Goal: Information Seeking & Learning: Learn about a topic

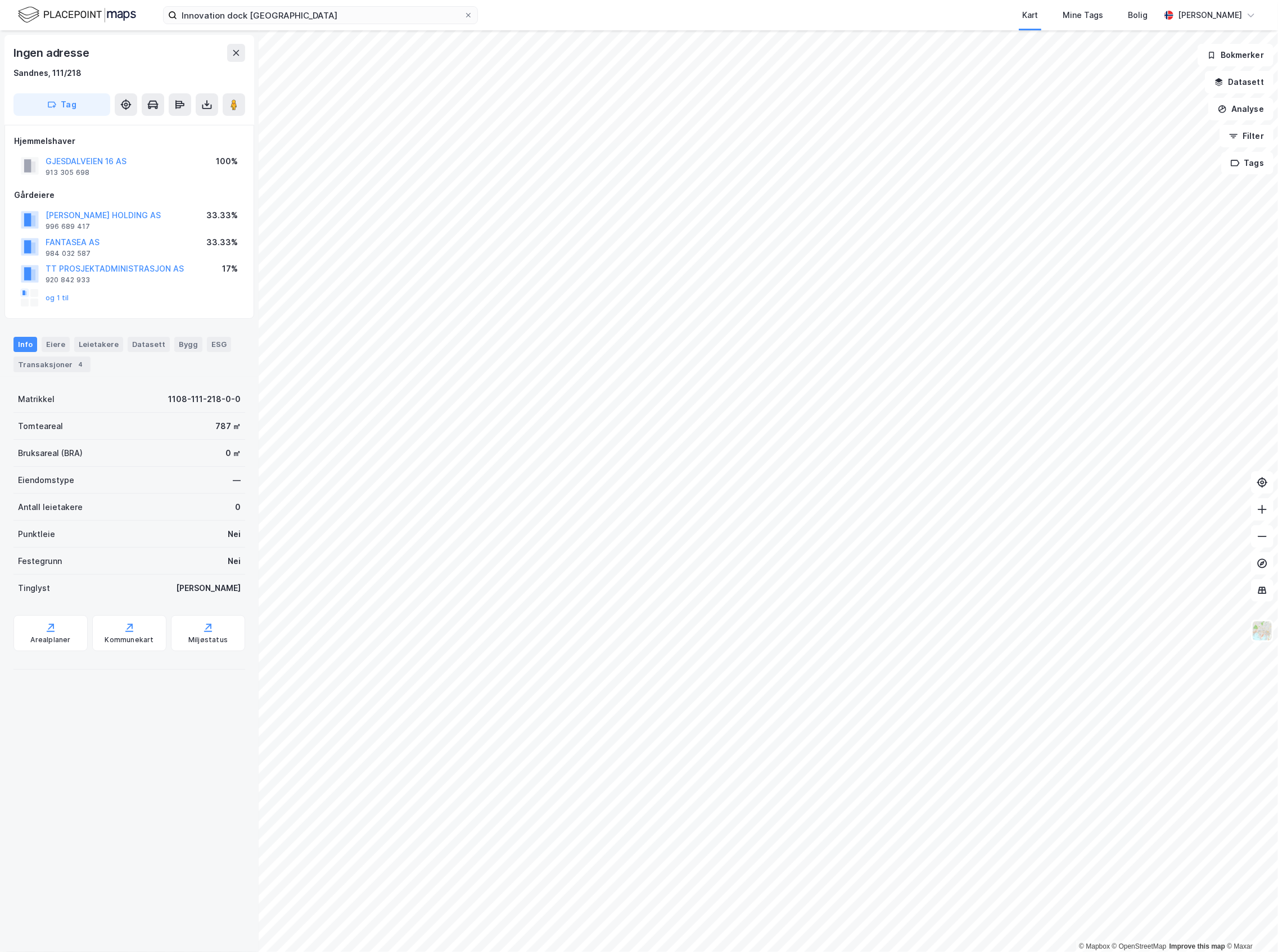
click at [294, 462] on div "© Mapbox © OpenStreetMap Improve this map © Maxar Ingen adresse [GEOGRAPHIC_DAT…" at bounding box center [639, 491] width 1278 height 922
drag, startPoint x: 191, startPoint y: 775, endPoint x: 194, endPoint y: 769, distance: 6.7
click at [192, 774] on div "Ingen adresse Sandnes, 111/218 Tag Hjemmelshaver GJESDALVEIEN 16 AS 913 305 698…" at bounding box center [129, 491] width 259 height 922
click at [1250, 101] on button "Analyse" at bounding box center [1241, 109] width 65 height 23
click at [1172, 126] on div "Tegn område" at bounding box center [1137, 133] width 129 height 18
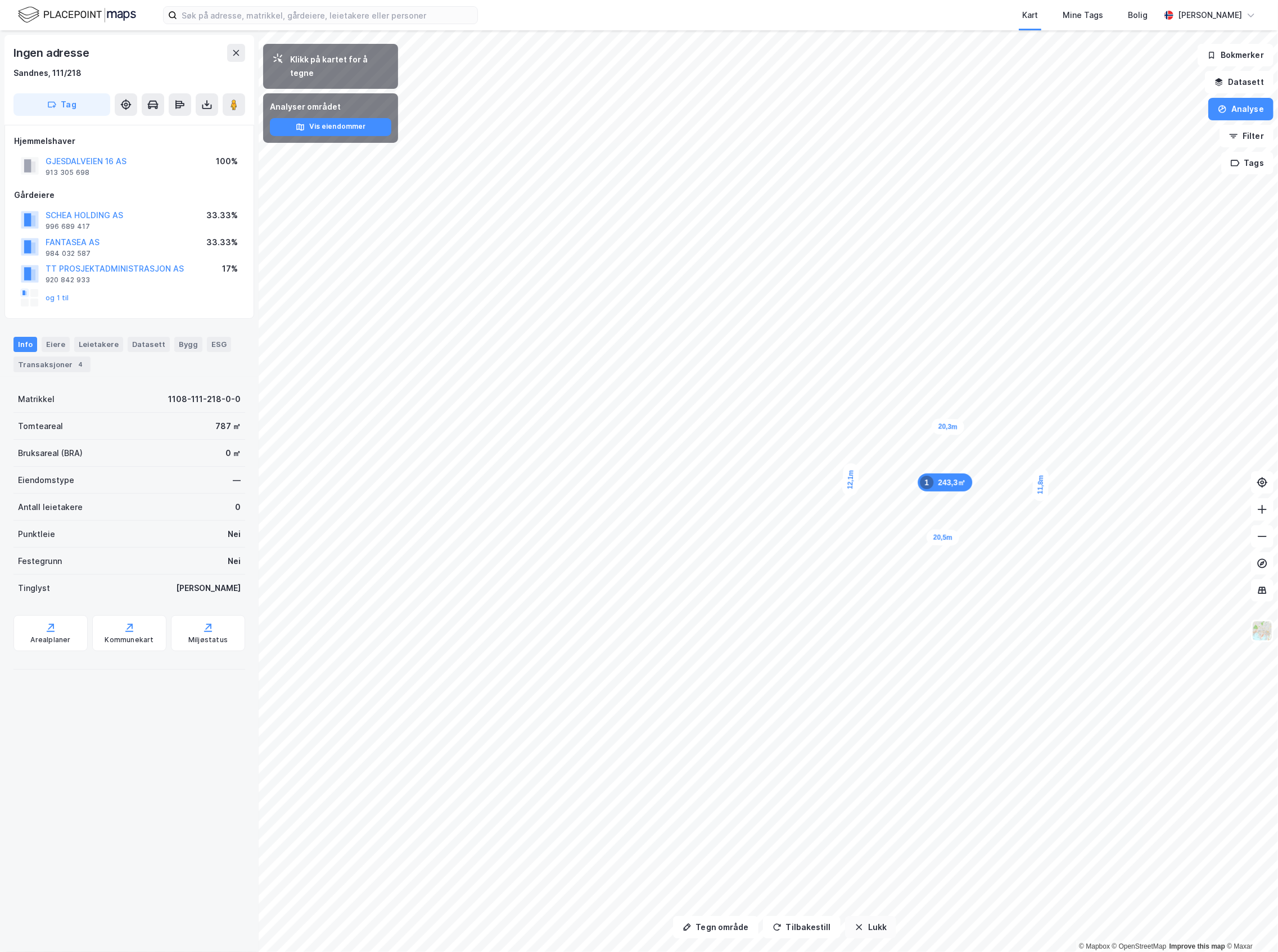
click at [880, 924] on button "Lukk" at bounding box center [871, 927] width 51 height 23
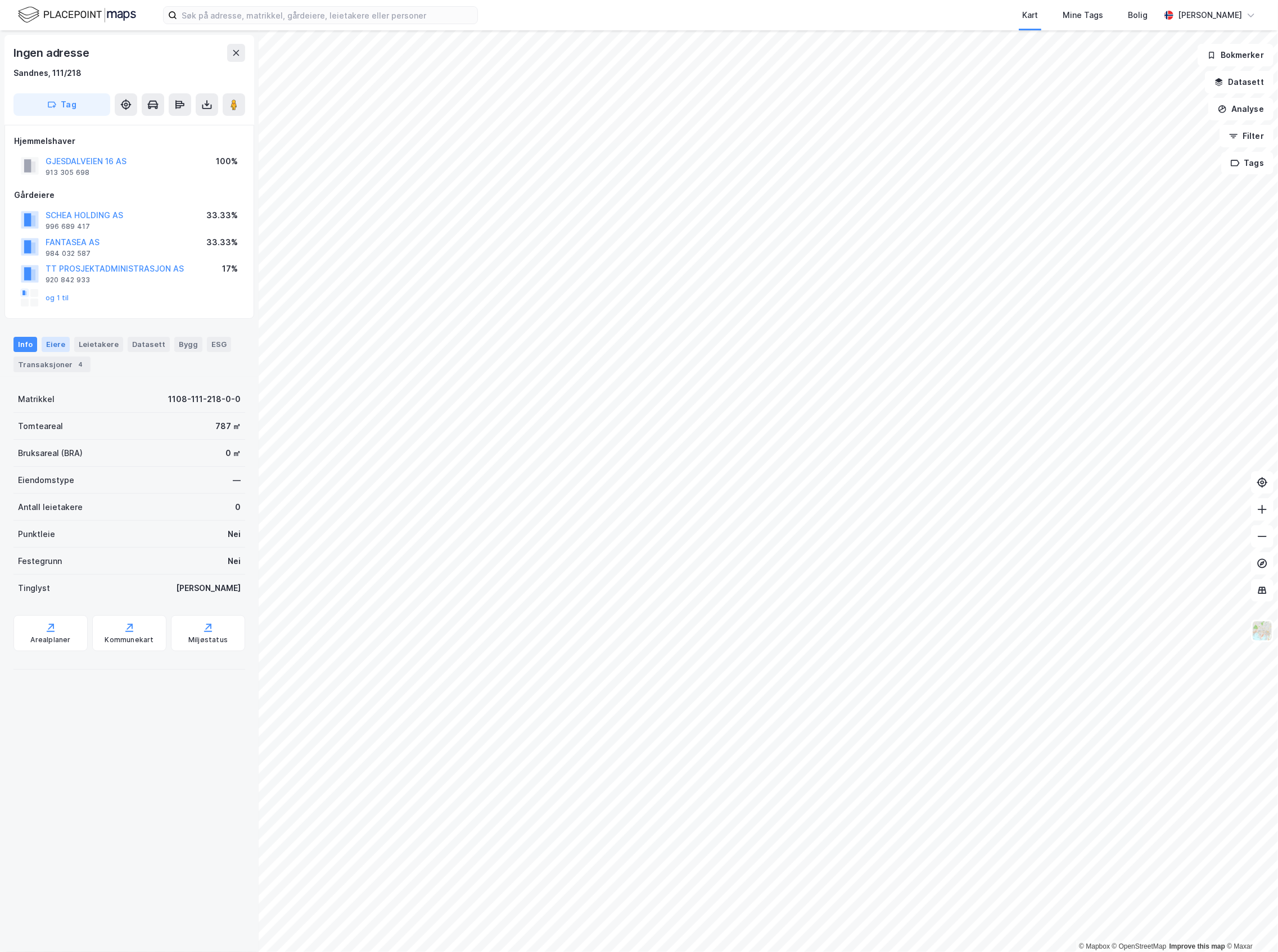
click at [41, 342] on div "Eiere" at bounding box center [55, 344] width 28 height 15
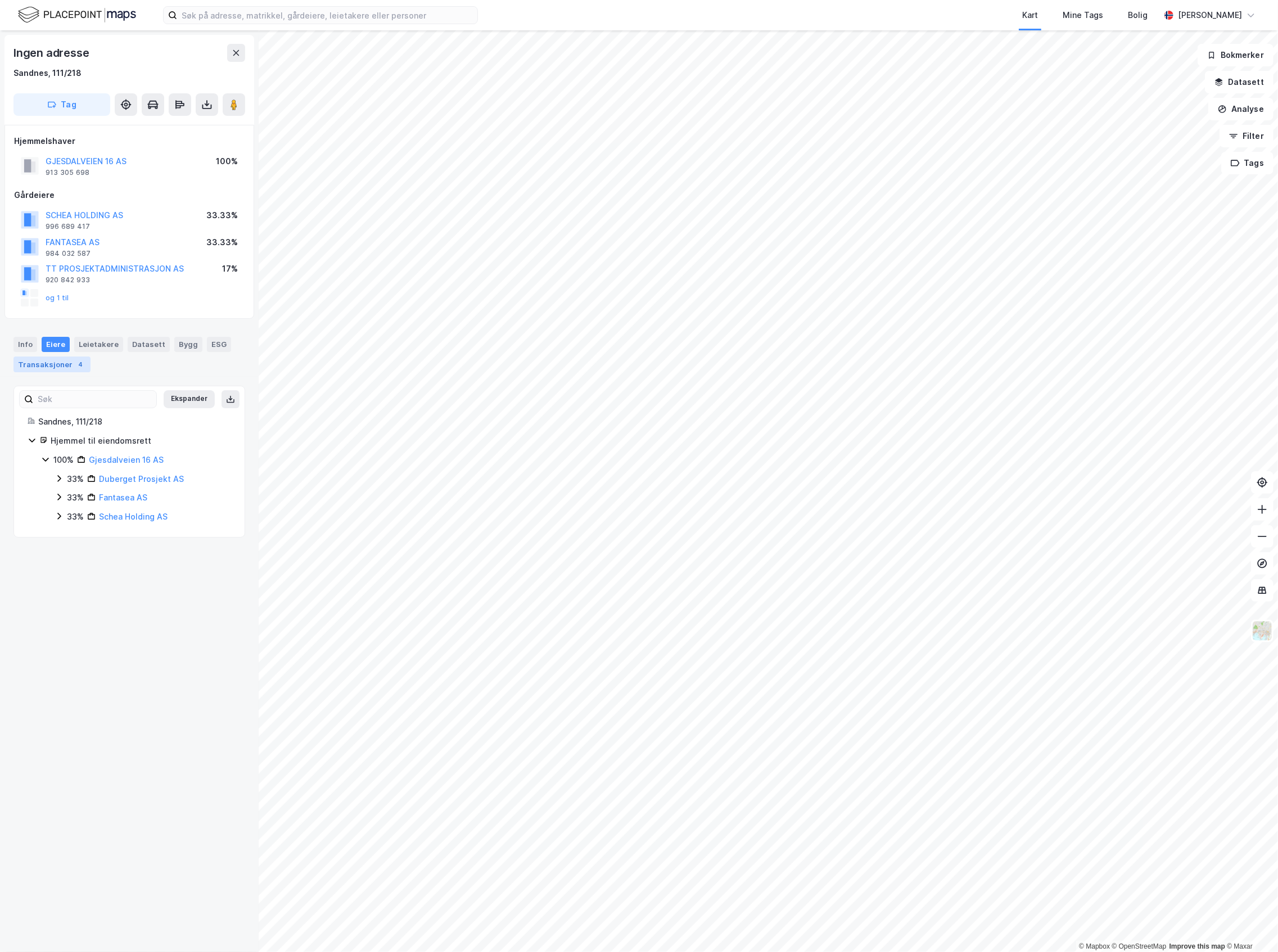
click at [54, 359] on div "Transaksjoner 4" at bounding box center [52, 364] width 77 height 16
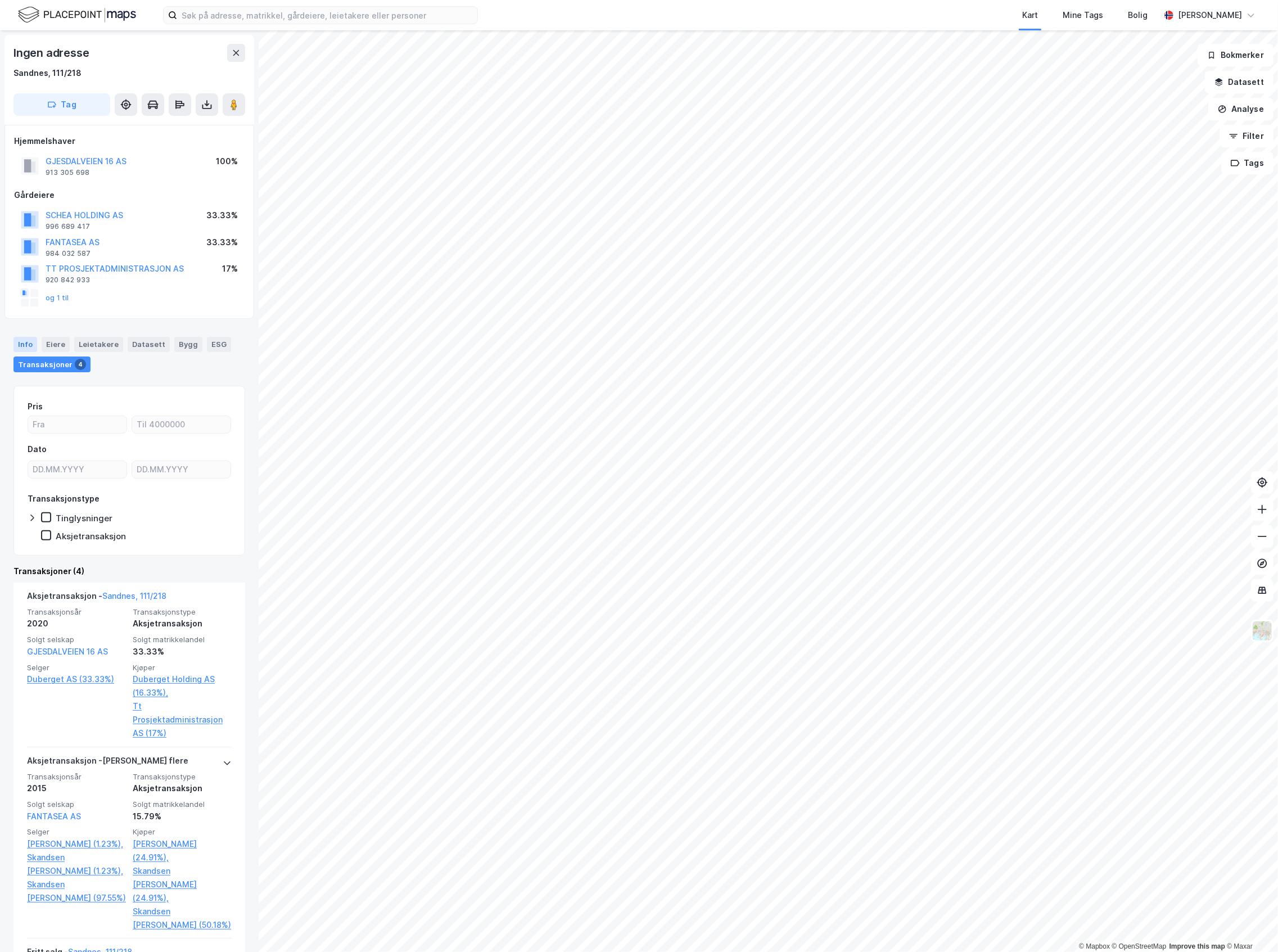
click at [34, 350] on div "Info" at bounding box center [26, 344] width 24 height 15
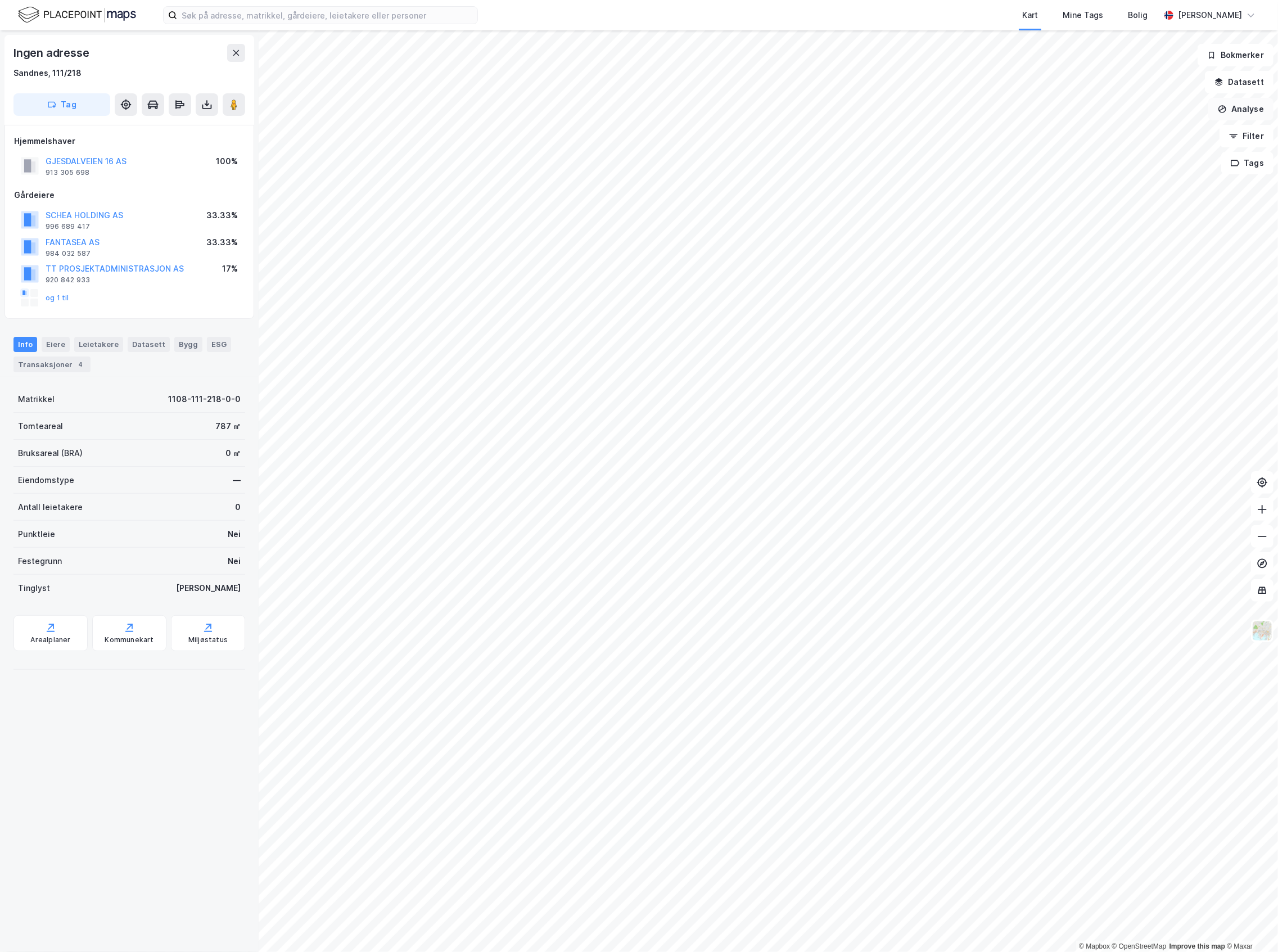
click at [1222, 116] on button "Analyse" at bounding box center [1241, 109] width 65 height 23
click at [1157, 136] on div "Tegn område" at bounding box center [1143, 133] width 98 height 9
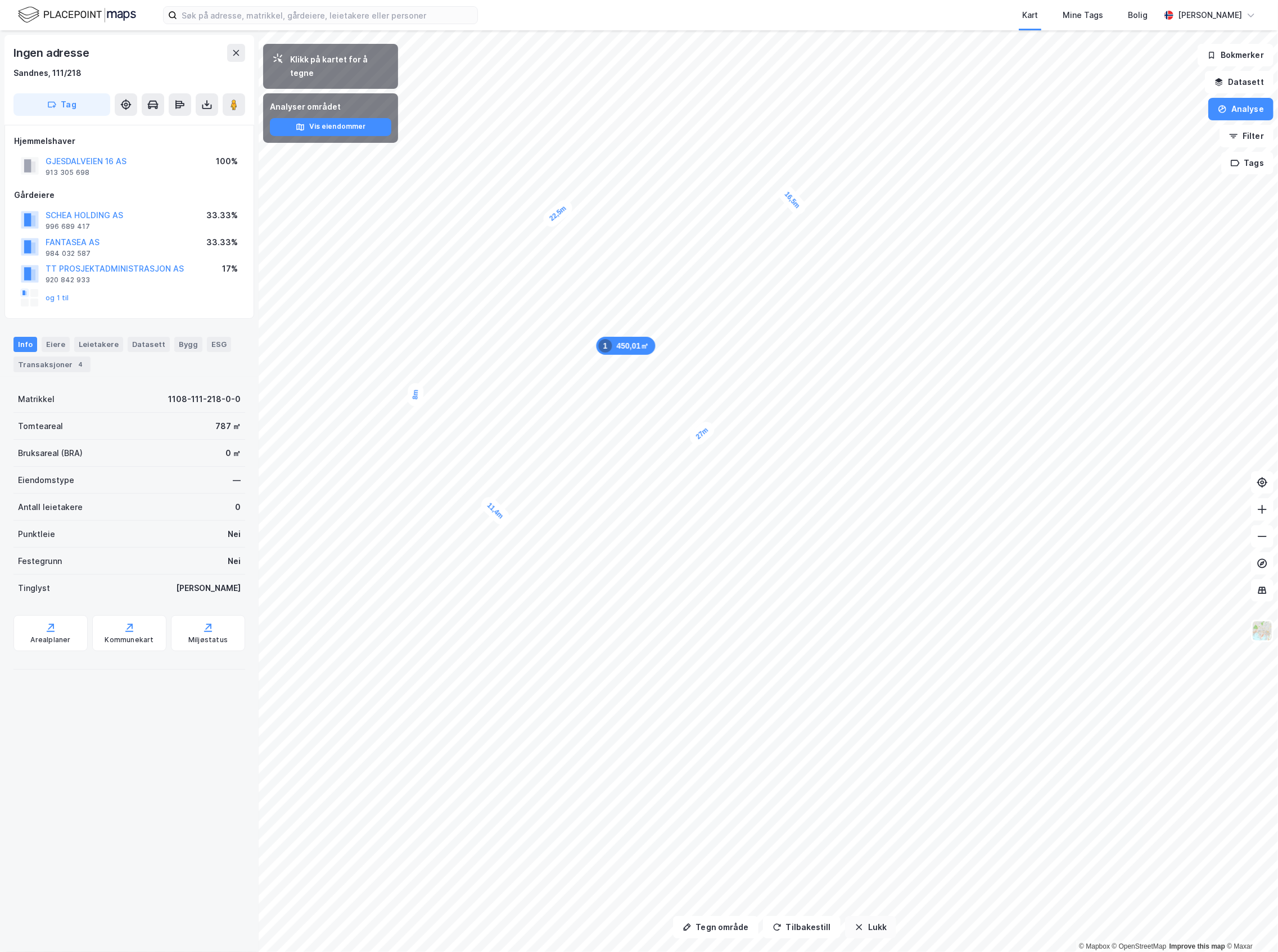
click at [872, 933] on button "Lukk" at bounding box center [871, 927] width 51 height 23
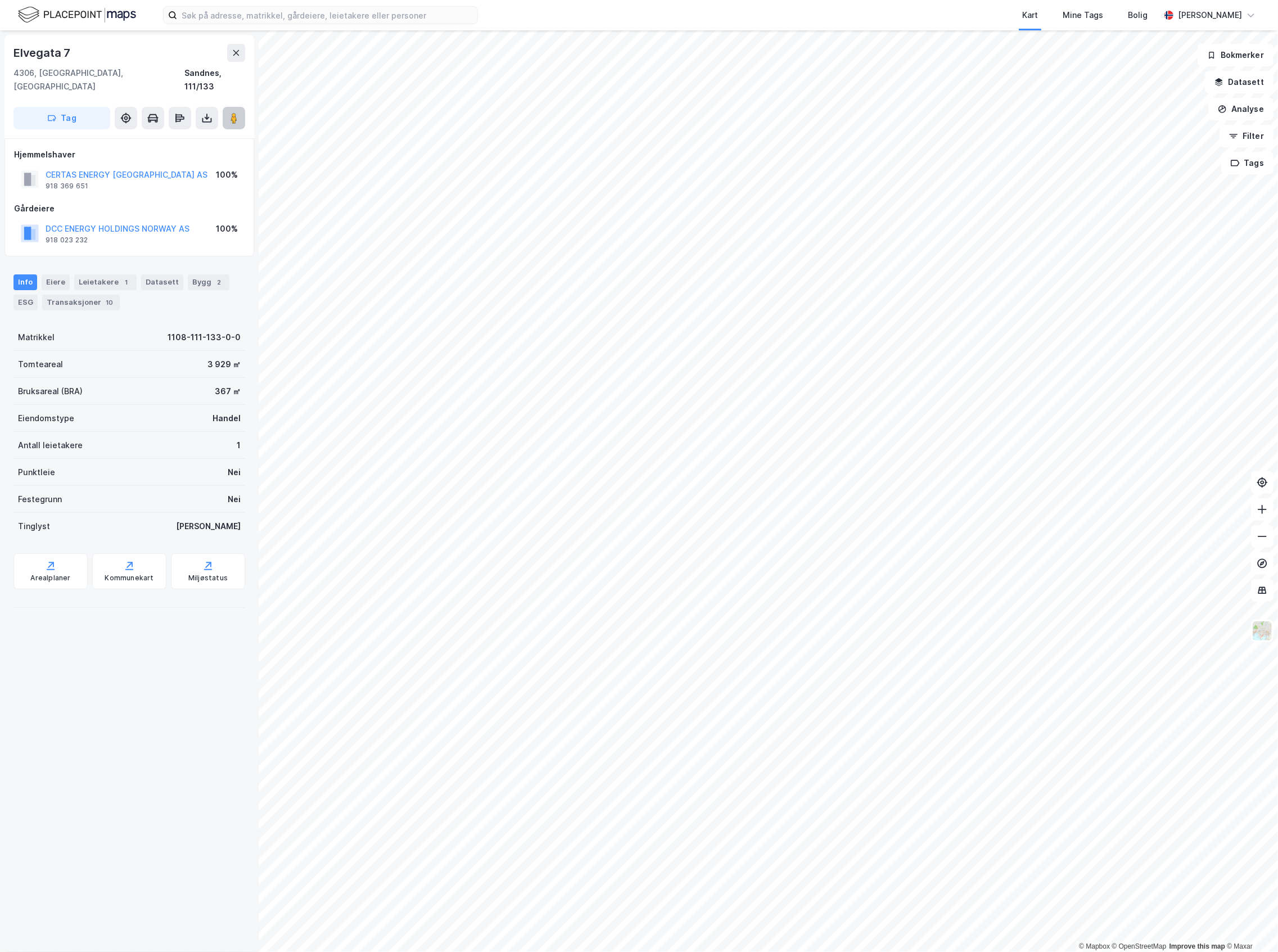
click at [229, 113] on icon at bounding box center [234, 118] width 11 height 11
